Goal: Task Accomplishment & Management: Complete application form

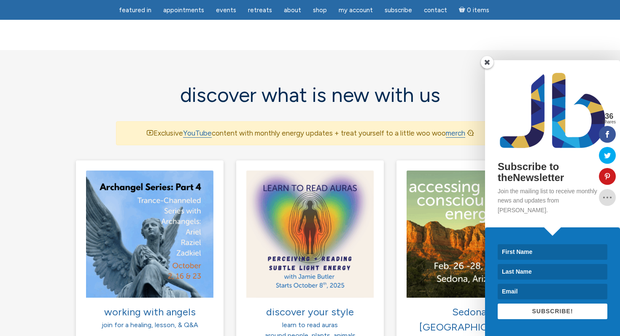
scroll to position [482, 0]
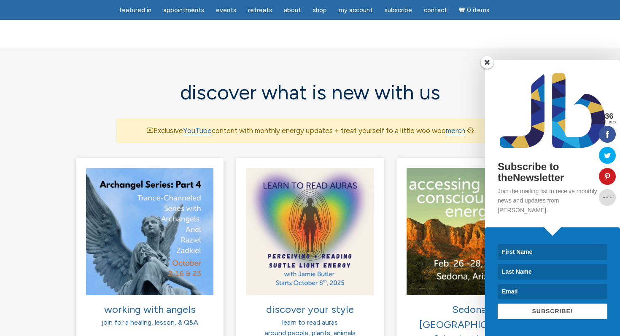
click at [487, 69] on span at bounding box center [487, 62] width 13 height 13
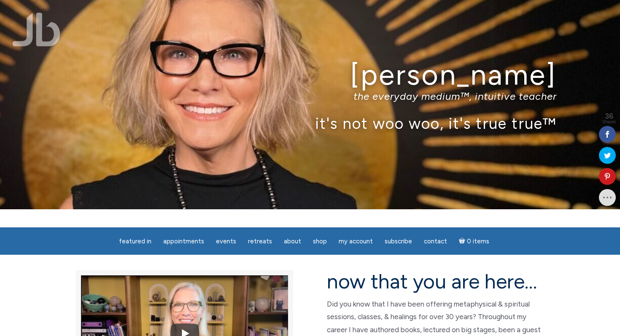
scroll to position [0, 0]
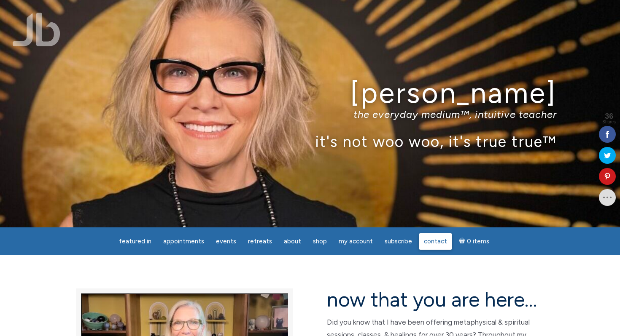
click at [432, 242] on span "Contact" at bounding box center [435, 242] width 23 height 8
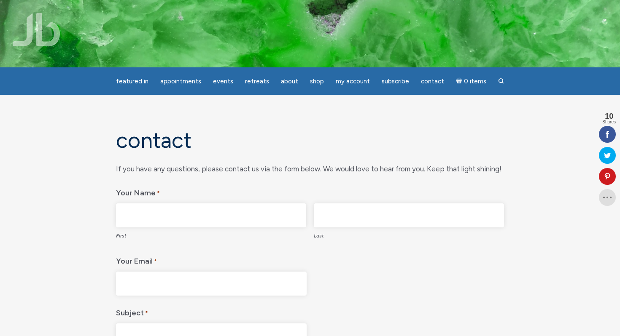
click at [185, 212] on input "First" at bounding box center [211, 216] width 190 height 24
type input "[PERSON_NAME]"
type input "Andina"
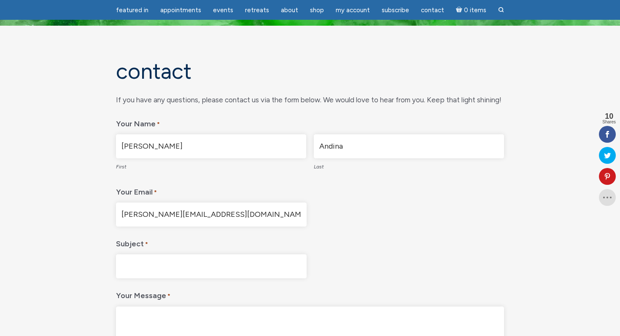
scroll to position [49, 0]
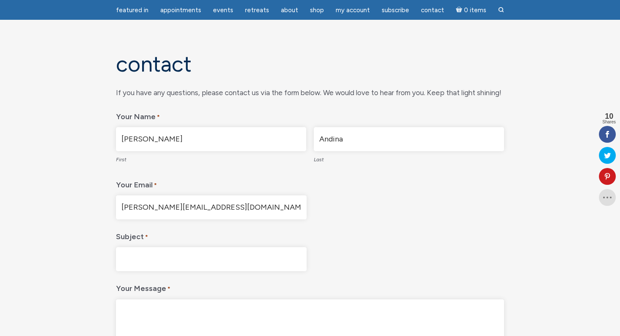
drag, startPoint x: 123, startPoint y: 208, endPoint x: 207, endPoint y: 208, distance: 83.9
click at [207, 208] on input "[PERSON_NAME][EMAIL_ADDRESS][DOMAIN_NAME]" at bounding box center [211, 208] width 191 height 24
type input "[PERSON_NAME][EMAIL_ADDRESS][DOMAIN_NAME]"
click at [158, 257] on input "Subject *" at bounding box center [211, 259] width 191 height 24
type input "Global Lightworkers United"
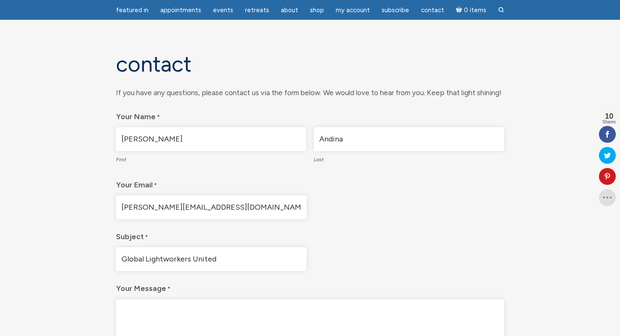
click at [139, 307] on textarea "Your Message *" at bounding box center [310, 340] width 388 height 81
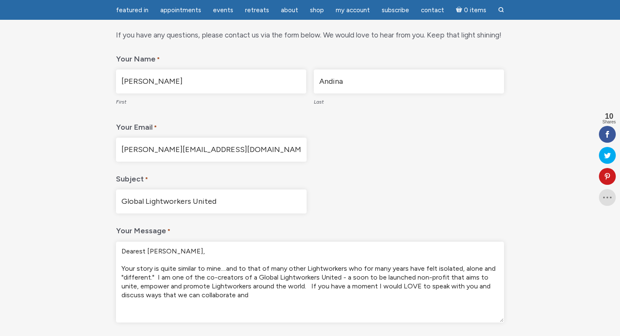
scroll to position [107, 0]
click at [255, 277] on textarea "Dearest [PERSON_NAME], Your story is quite similar to mine....and to that of ma…" at bounding box center [310, 281] width 388 height 81
click at [225, 296] on textarea "Dearest [PERSON_NAME], Your story is quite similar to mine....and to that of ma…" at bounding box center [310, 281] width 388 height 81
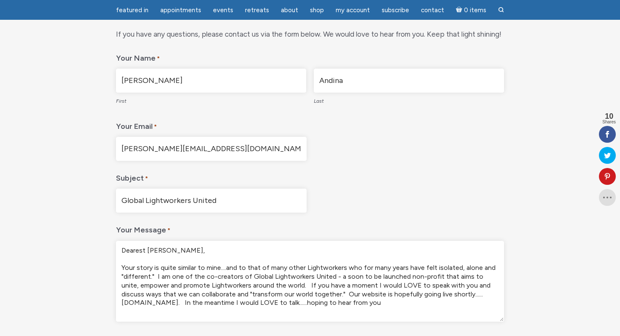
click at [380, 303] on textarea "Dearest Jamie, Your story is quite similar to mine....and to that of many other…" at bounding box center [310, 281] width 388 height 81
click at [325, 310] on textarea "Dearest Jamie, Your story is quite similar to mine....and to that of many other…" at bounding box center [310, 281] width 388 height 81
click at [172, 310] on textarea "Dearest Jamie, Your story is quite similar to mine....and to that of many other…" at bounding box center [310, 281] width 388 height 81
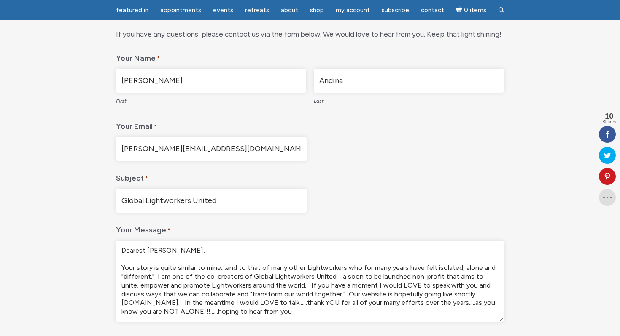
click at [365, 311] on textarea "Dearest Jamie, Your story is quite similar to mine....and to that of many other…" at bounding box center [310, 281] width 388 height 81
click at [476, 306] on textarea "Dearest Jamie, Your story is quite similar to mine....and to that of many other…" at bounding box center [310, 281] width 388 height 81
click at [169, 317] on textarea "Dearest Jamie, Your story is quite similar to mine....and to that of many other…" at bounding box center [310, 281] width 388 height 81
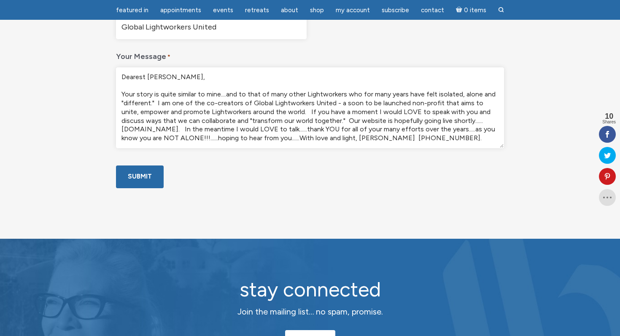
scroll to position [283, 0]
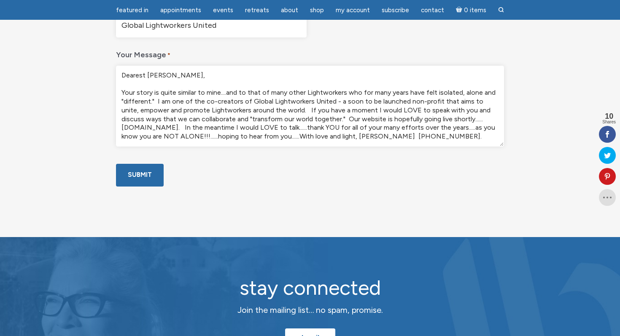
type textarea "Dearest Jamie, Your story is quite similar to mine....and to that of many other…"
click at [139, 186] on input "Submit" at bounding box center [140, 175] width 48 height 22
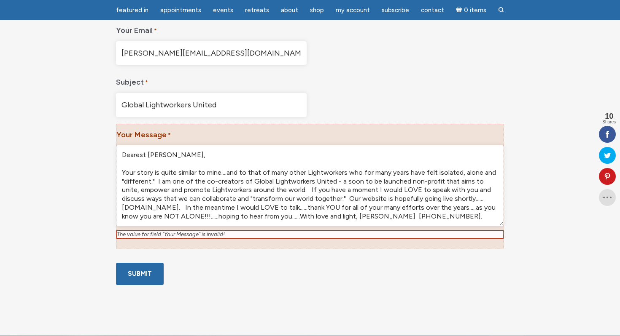
scroll to position [239, 0]
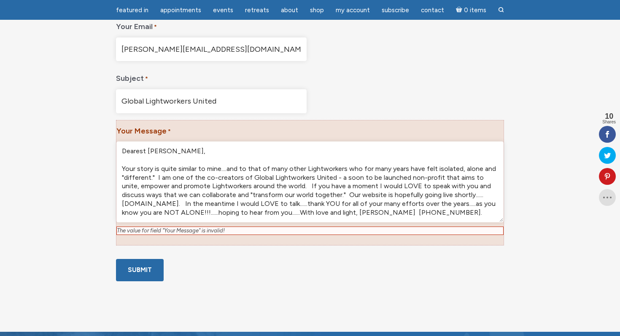
click at [226, 233] on div "The value for field "Your Message" is invalid!" at bounding box center [309, 231] width 387 height 8
click at [236, 230] on div "The value for field "Your Message" is invalid!" at bounding box center [309, 231] width 387 height 8
click at [187, 136] on div "Your Message * Dearest Jamie, Your story is quite similar to mine....and to tha…" at bounding box center [310, 183] width 388 height 126
drag, startPoint x: 180, startPoint y: 130, endPoint x: 172, endPoint y: 130, distance: 8.0
click at [175, 130] on div "Your Message * Dearest Jamie, Your story is quite similar to mine....and to tha…" at bounding box center [310, 183] width 388 height 126
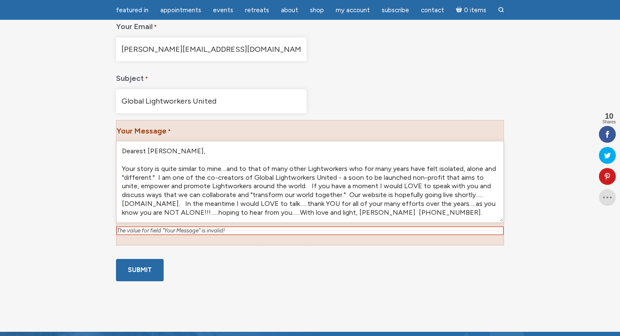
click at [167, 132] on span "*" at bounding box center [169, 132] width 4 height 13
click at [164, 142] on textarea "Dearest Jamie, Your story is quite similar to mine....and to that of many other…" at bounding box center [309, 182] width 387 height 81
click at [177, 153] on textarea "Dearest Jamie, Your story is quite similar to mine....and to that of many other…" at bounding box center [309, 182] width 387 height 81
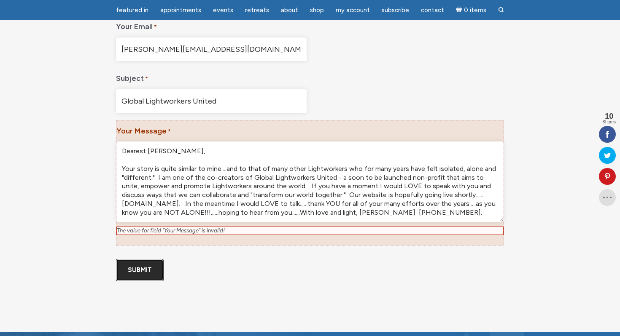
click at [134, 270] on input "Submit" at bounding box center [140, 270] width 48 height 22
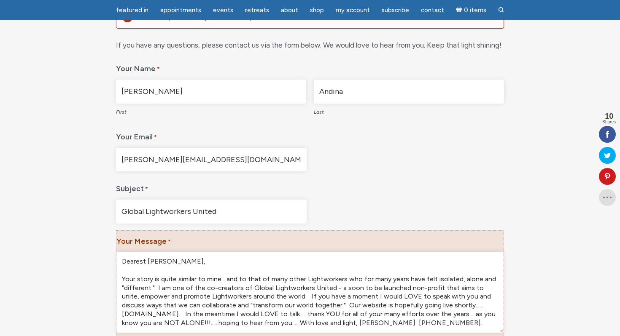
scroll to position [3, 0]
drag, startPoint x: 177, startPoint y: 258, endPoint x: 108, endPoint y: 259, distance: 68.7
click at [108, 259] on div "Contact There was a problem with your submission. Please review the fields belo…" at bounding box center [310, 201] width 481 height 456
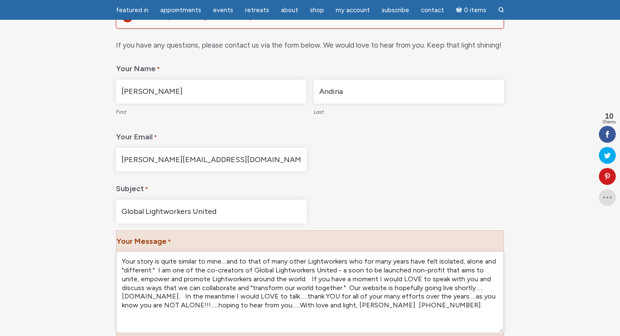
scroll to position [0, 0]
click at [123, 272] on textarea "Dearest Jamie, Your story is quite similar to mine....and to that of many other…" at bounding box center [309, 292] width 387 height 81
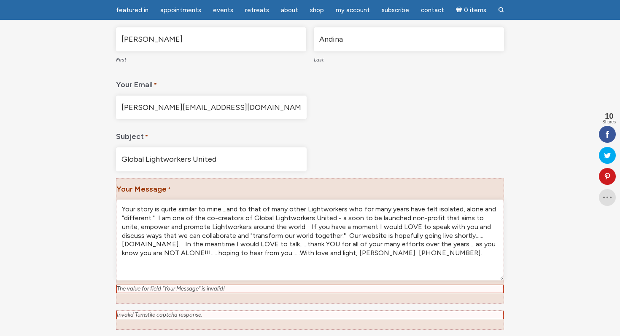
scroll to position [187, 0]
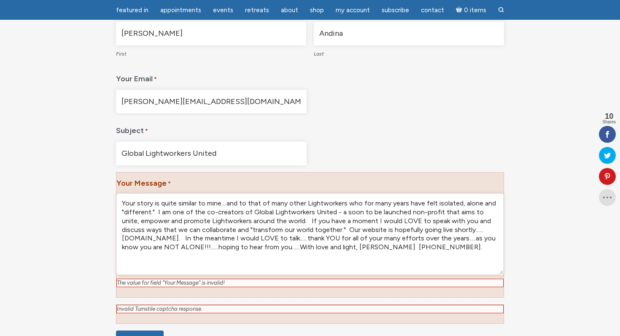
type textarea "Your story is quite similar to mine....and to that of many other Lightworkers w…"
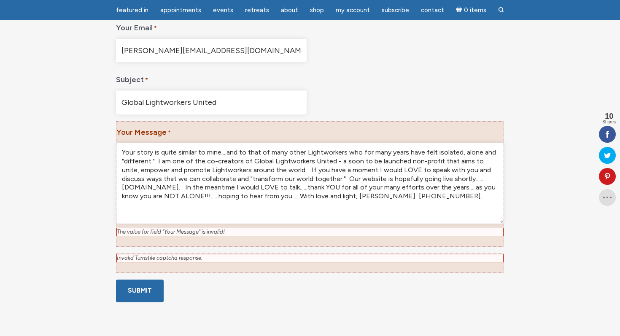
scroll to position [240, 0]
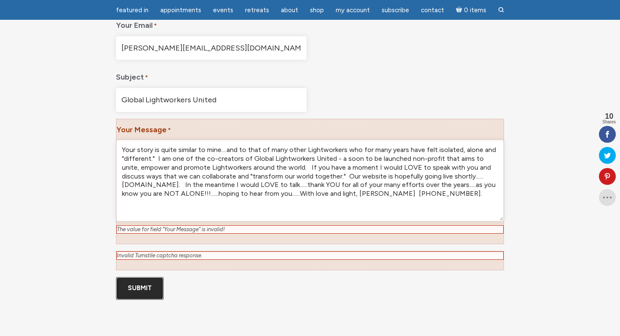
click at [139, 300] on input "Submit" at bounding box center [140, 288] width 48 height 22
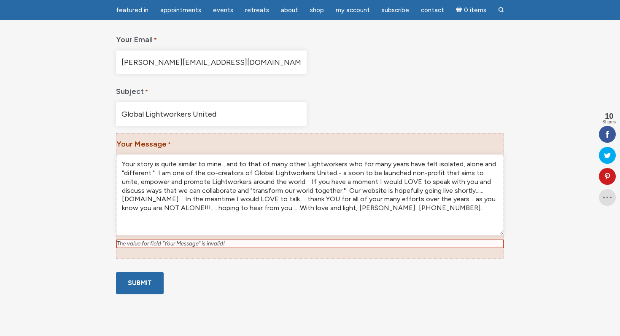
scroll to position [228, 0]
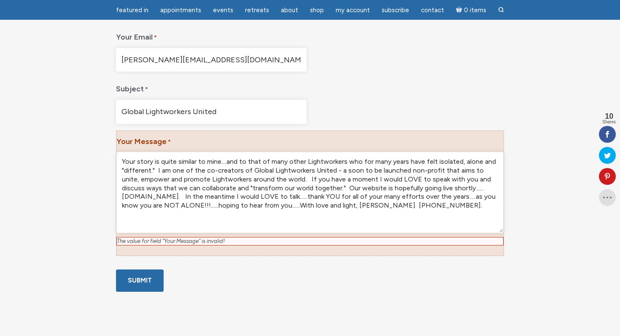
click at [175, 213] on textarea "Your story is quite similar to mine....and to that of many other Lightworkers w…" at bounding box center [309, 192] width 387 height 81
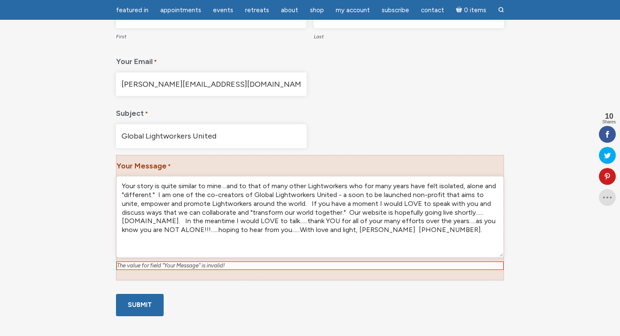
scroll to position [192, 0]
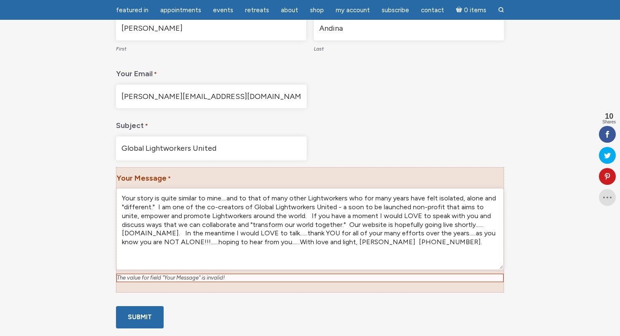
click at [218, 150] on input "Global Lightworkers United" at bounding box center [211, 149] width 191 height 24
click at [201, 246] on textarea "Your story is quite similar to mine....and to that of many other Lightworkers w…" at bounding box center [309, 229] width 387 height 81
click at [142, 314] on input "Submit" at bounding box center [140, 317] width 48 height 22
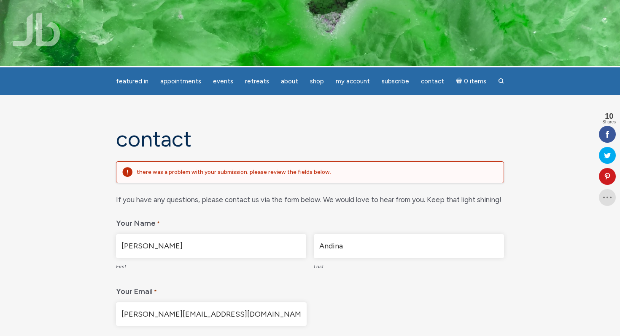
scroll to position [0, 0]
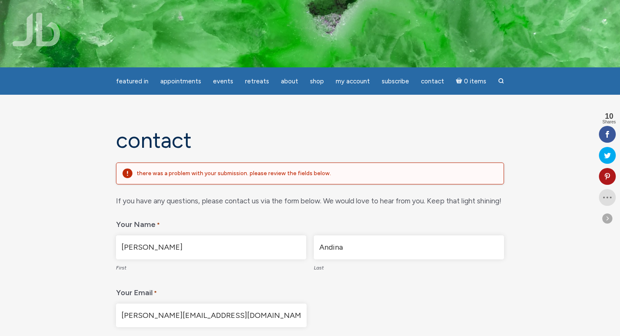
click at [607, 175] on icon at bounding box center [607, 176] width 17 height 7
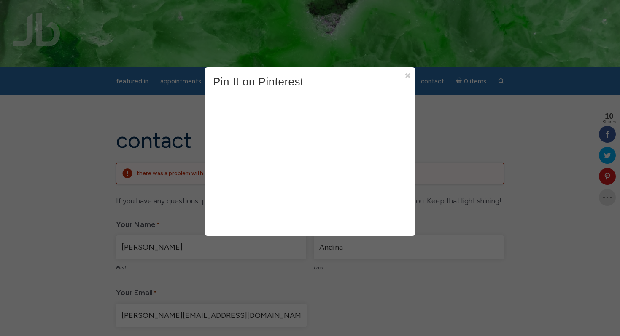
scroll to position [0, 0]
click at [407, 74] on span at bounding box center [407, 75] width 7 height 17
